Goal: Navigation & Orientation: Find specific page/section

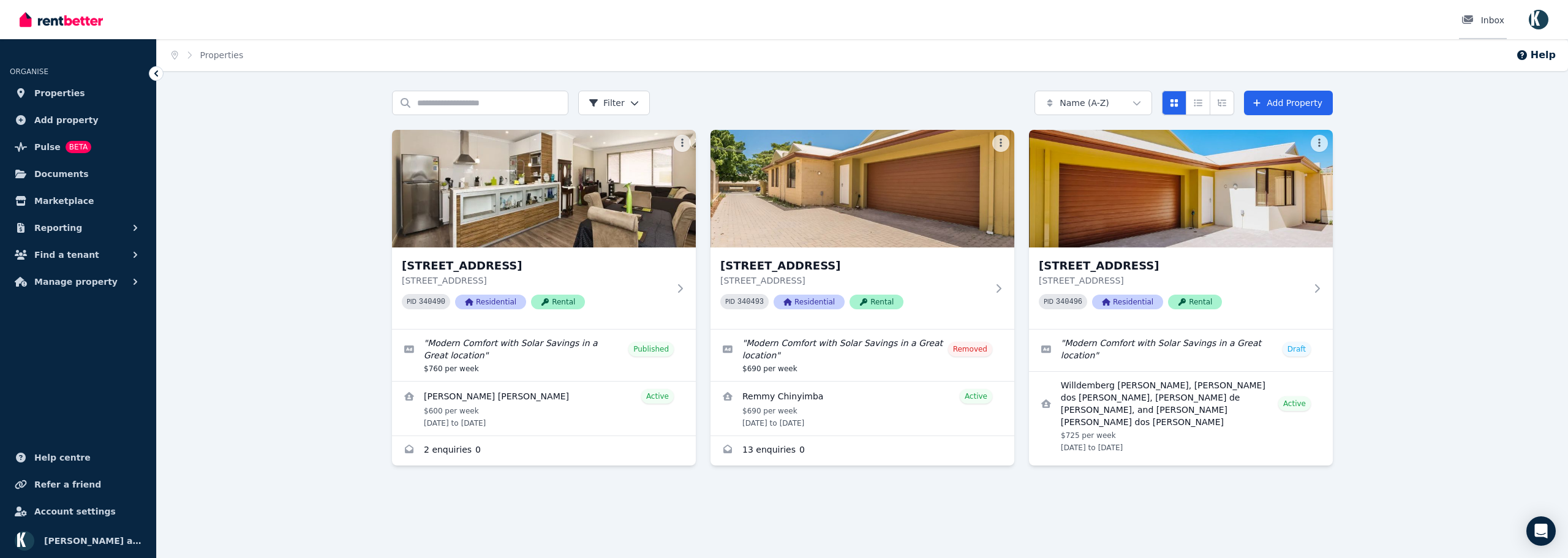
click at [1485, 20] on div "Inbox" at bounding box center [1482, 20] width 43 height 13
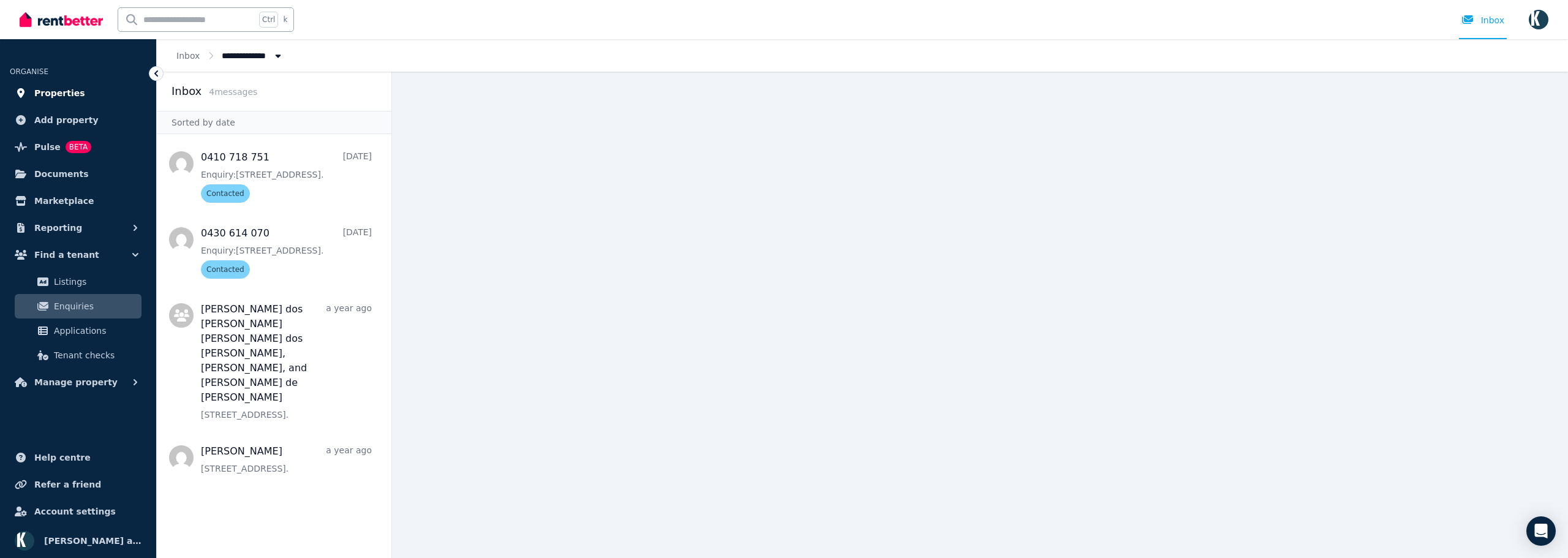
click at [65, 92] on span "Properties" at bounding box center [59, 93] width 51 height 15
